Goal: Check status: Check status

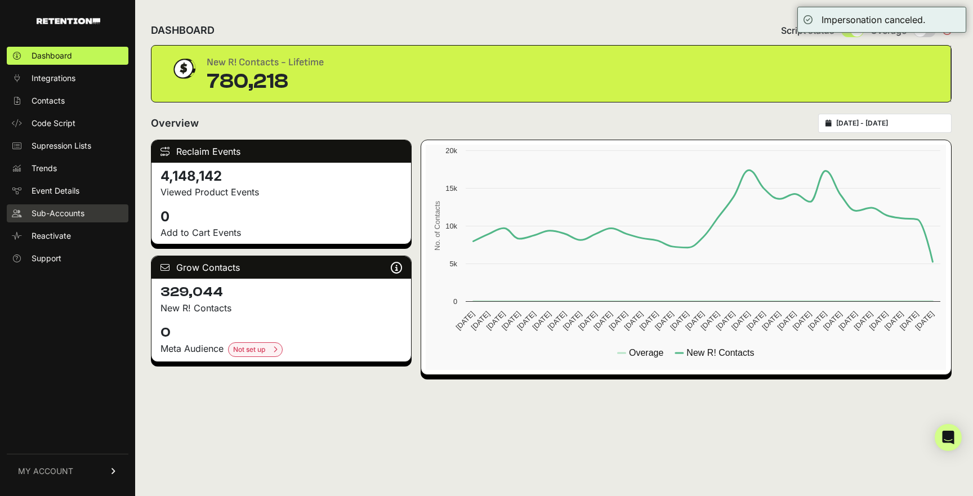
click at [52, 215] on span "Sub-Accounts" at bounding box center [58, 213] width 53 height 11
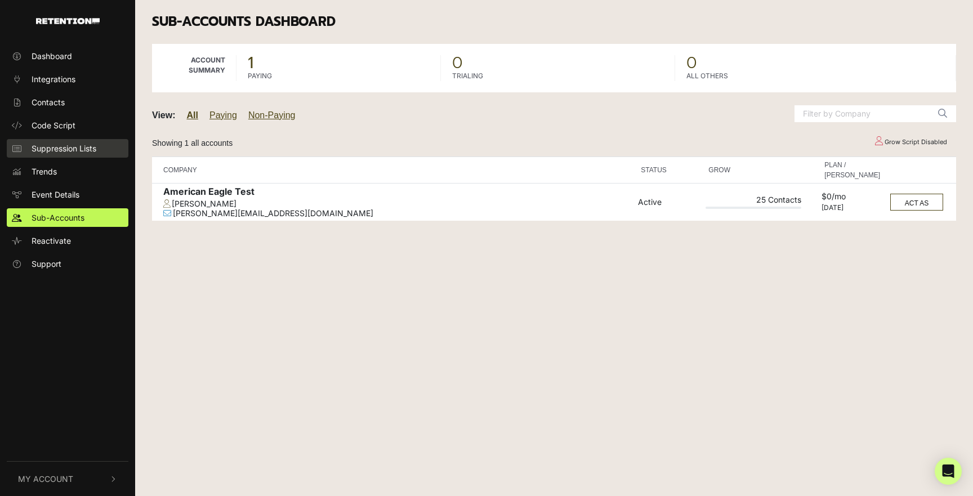
click at [96, 149] on span "Suppression Lists" at bounding box center [64, 148] width 65 height 12
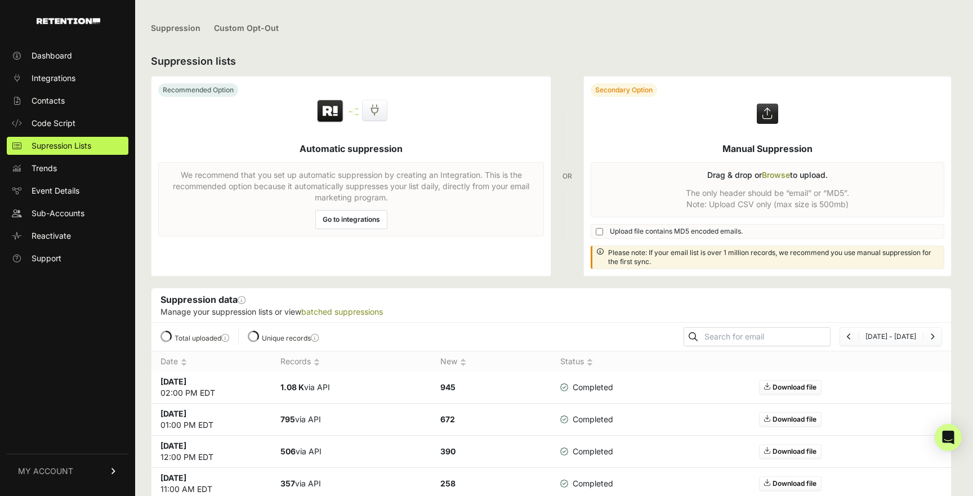
click at [750, 331] on input "text" at bounding box center [766, 337] width 128 height 16
paste input "IXPRN224005230@MAIL.COM.SINK.SPARKPOSTMAIL.COM"
type input "IXPRN224005230@MAIL.COM.SINK.SPARKPOSTMAIL.COM"
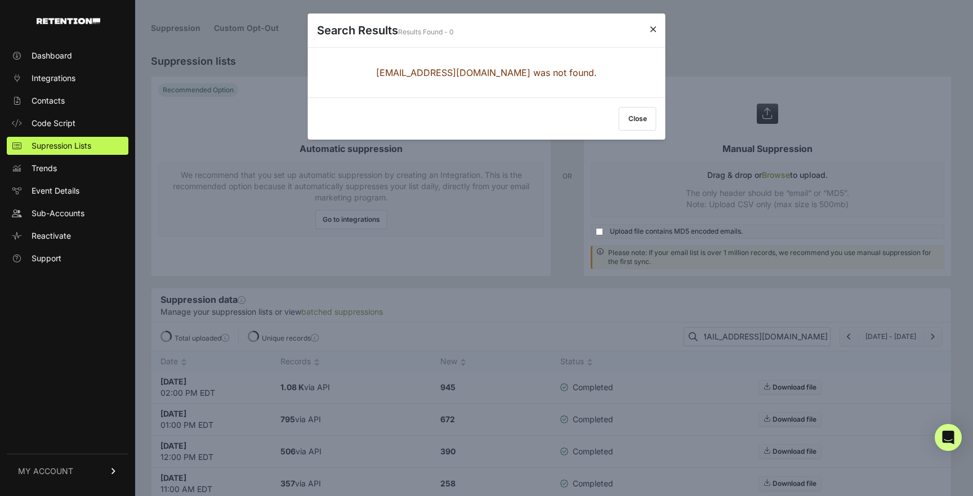
scroll to position [0, 0]
click at [630, 117] on button "Close" at bounding box center [638, 119] width 38 height 24
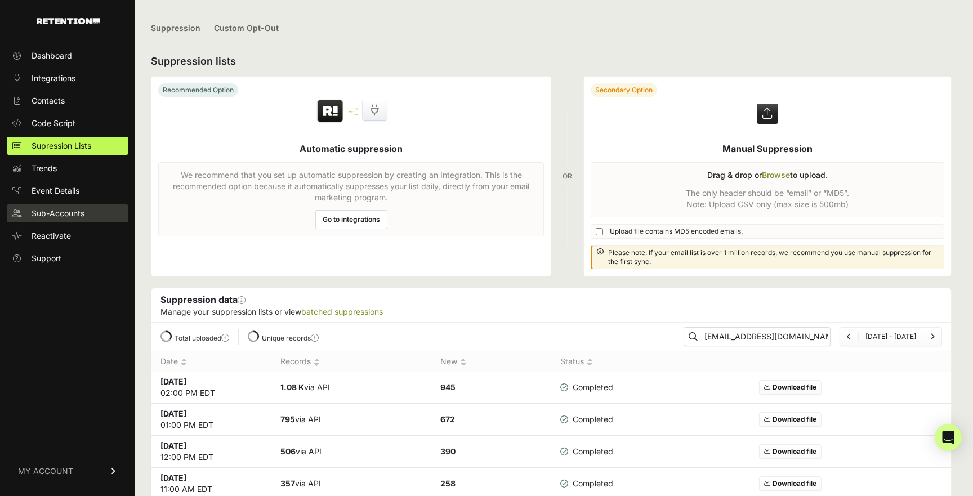
click at [52, 212] on span "Sub-Accounts" at bounding box center [58, 213] width 53 height 11
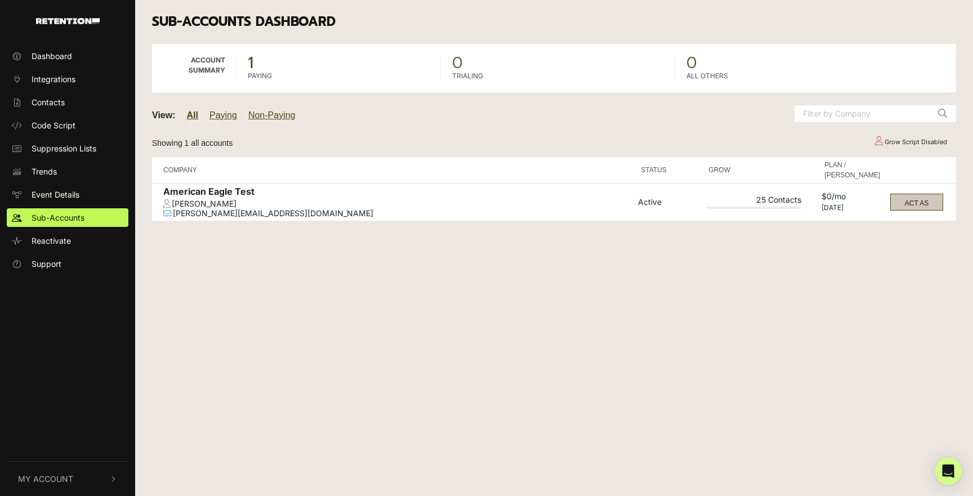
click at [925, 201] on button "ACT AS" at bounding box center [916, 202] width 53 height 17
